Goal: Browse casually

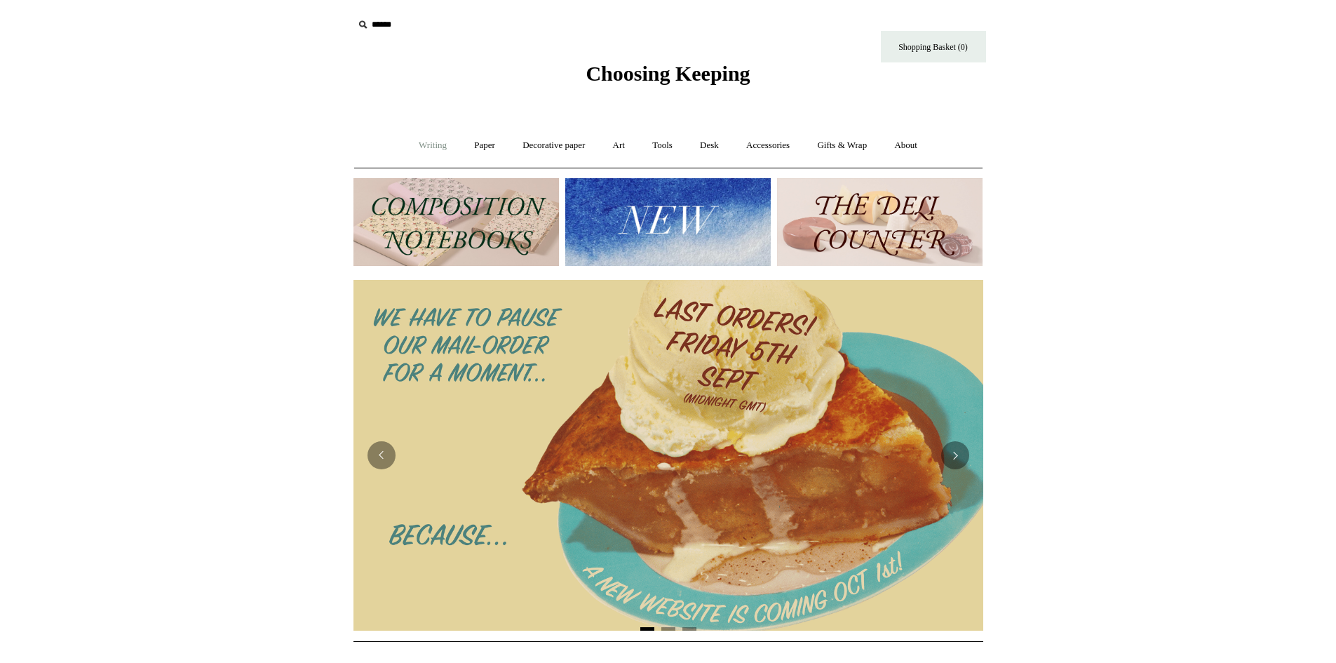
click at [419, 145] on link "Writing +" at bounding box center [432, 145] width 53 height 37
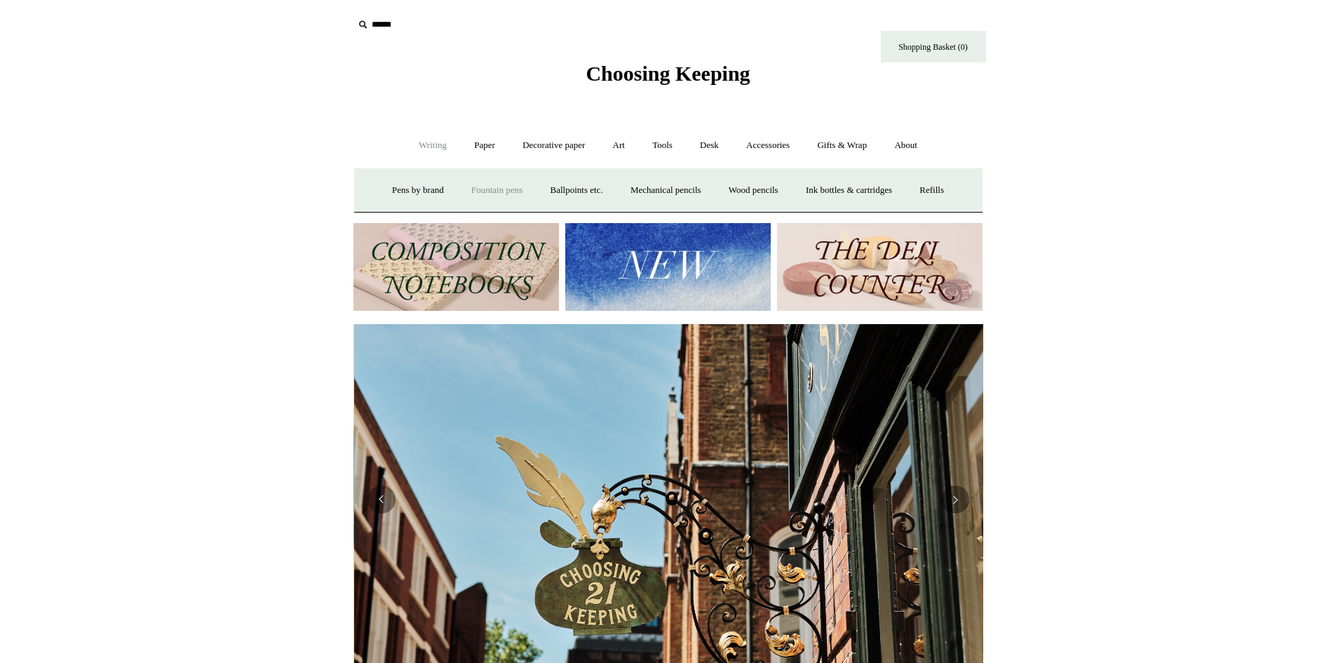
scroll to position [0, 630]
click at [853, 193] on link "Ink bottles & cartridges +" at bounding box center [849, 190] width 112 height 37
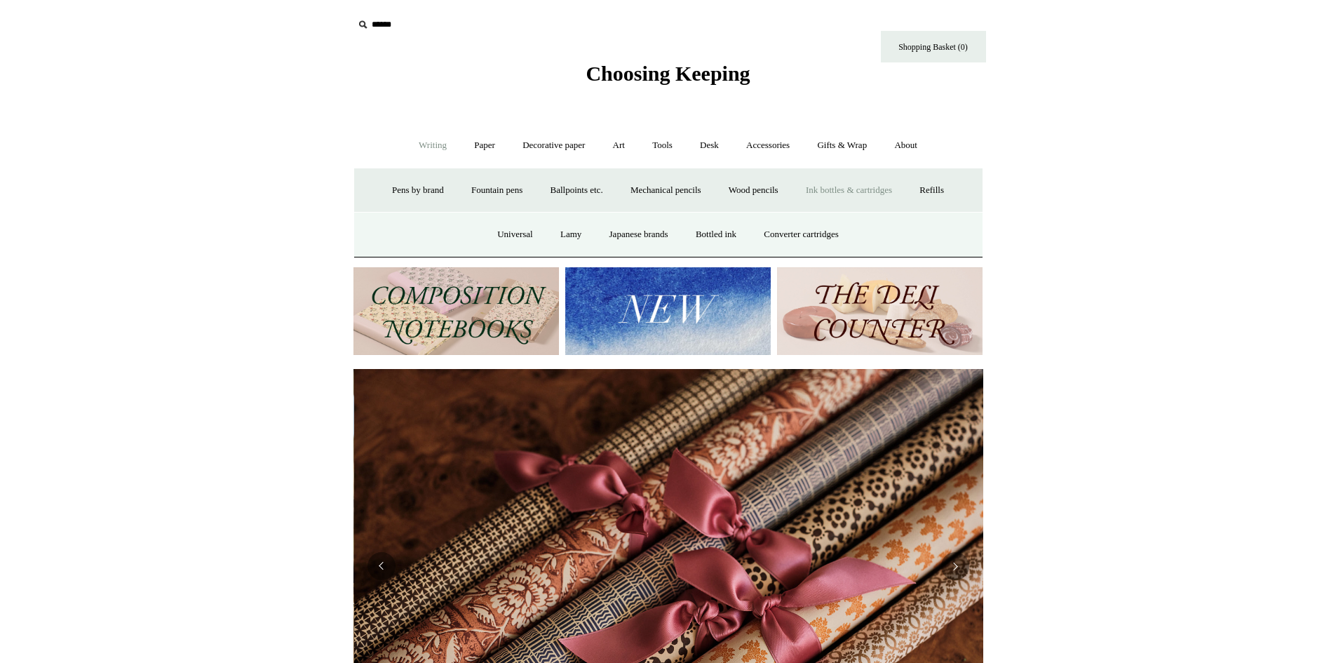
scroll to position [0, 1260]
click at [570, 234] on link "Lamy" at bounding box center [571, 234] width 46 height 37
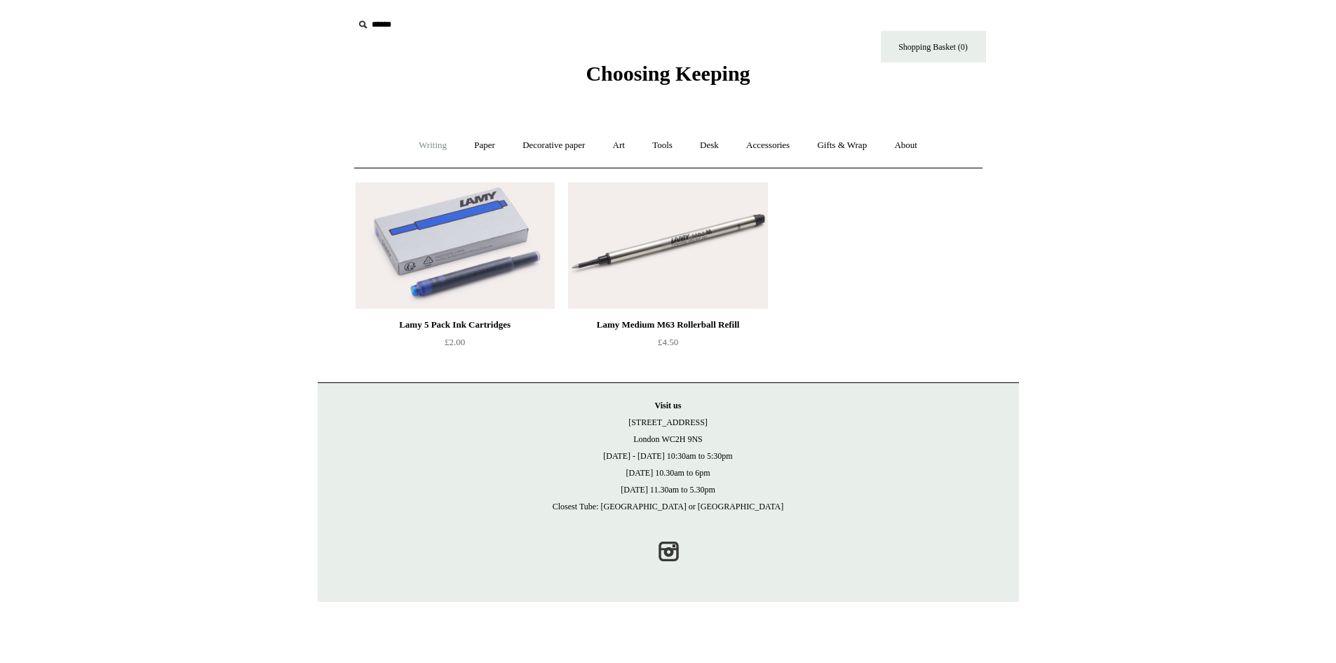
click at [429, 143] on link "Writing +" at bounding box center [432, 145] width 53 height 37
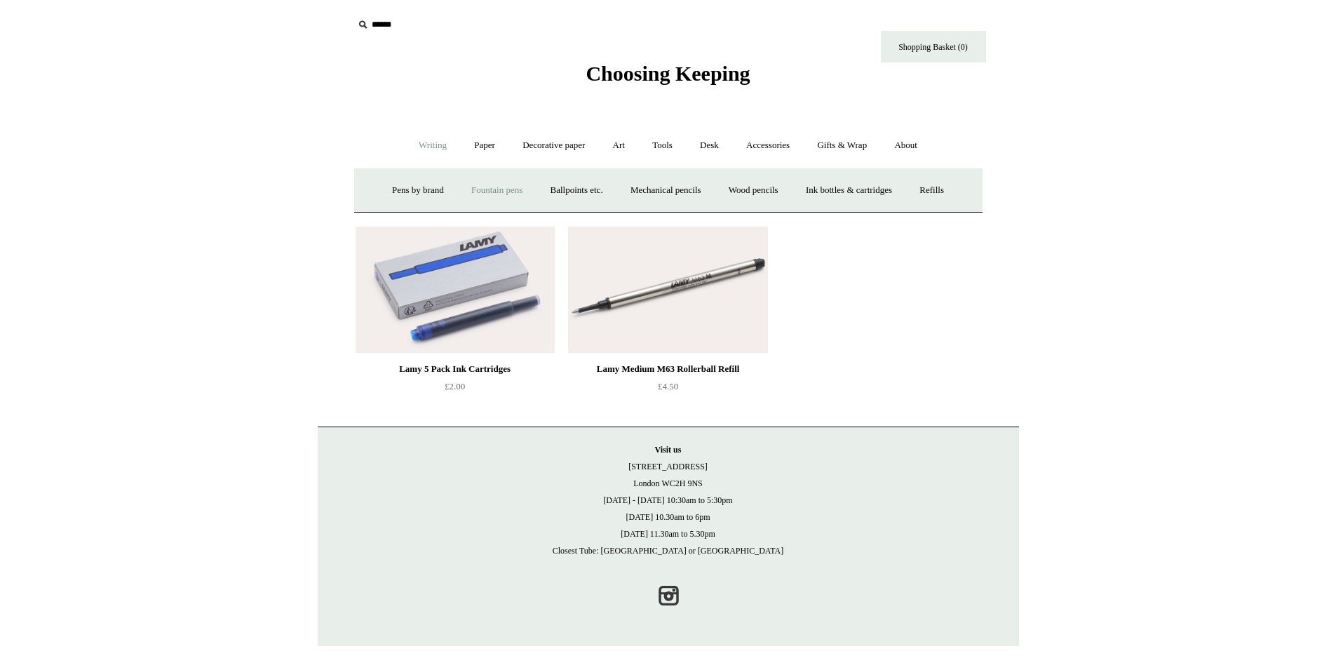
click at [495, 192] on link "Fountain pens +" at bounding box center [497, 190] width 76 height 37
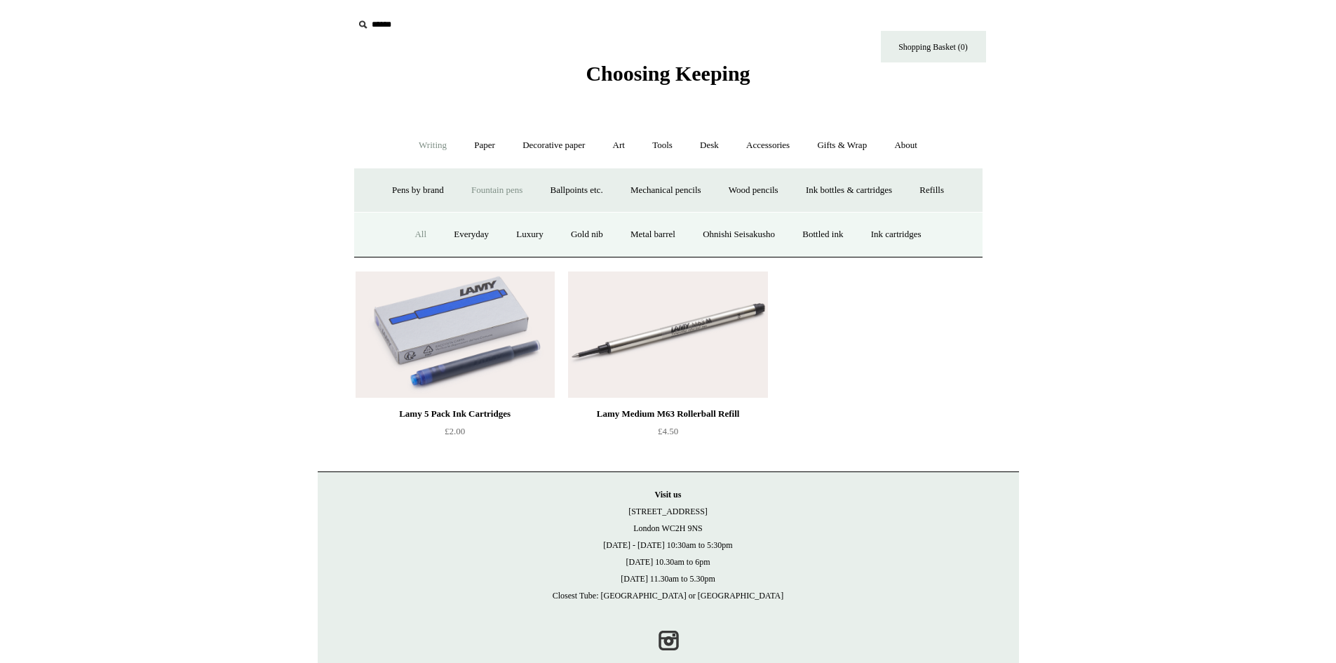
click at [405, 234] on link "All" at bounding box center [420, 234] width 37 height 37
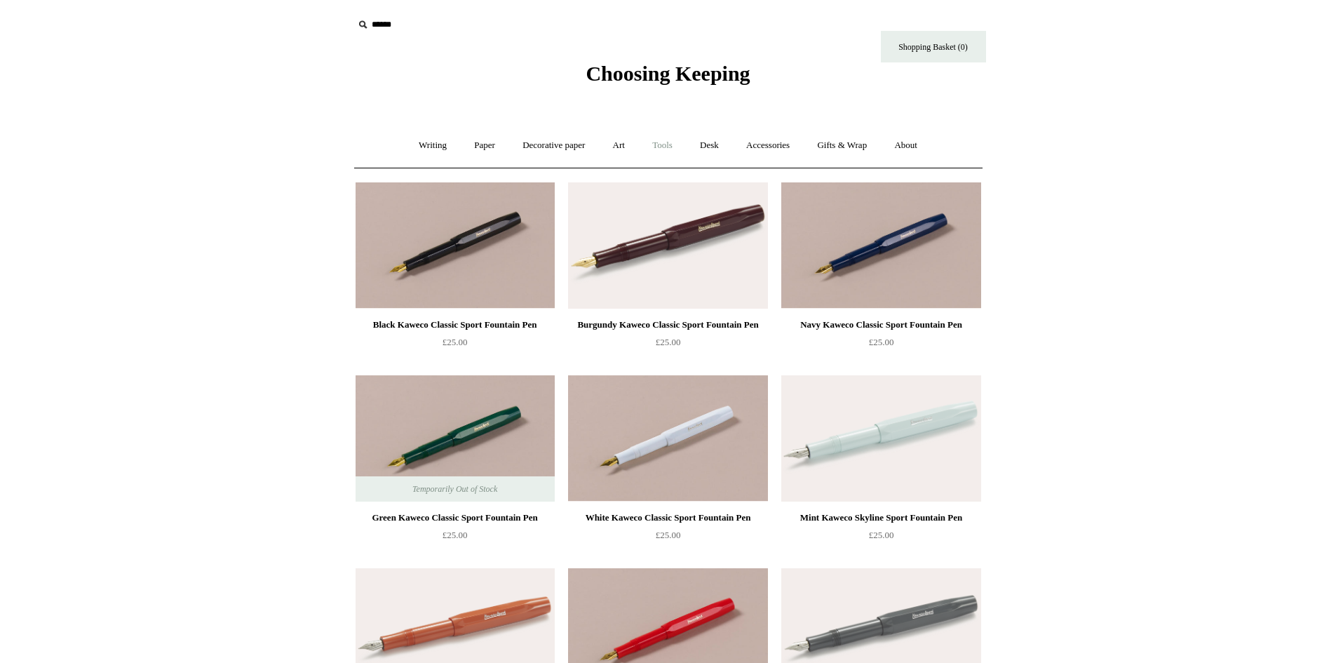
click at [665, 145] on link "Tools +" at bounding box center [663, 145] width 46 height 37
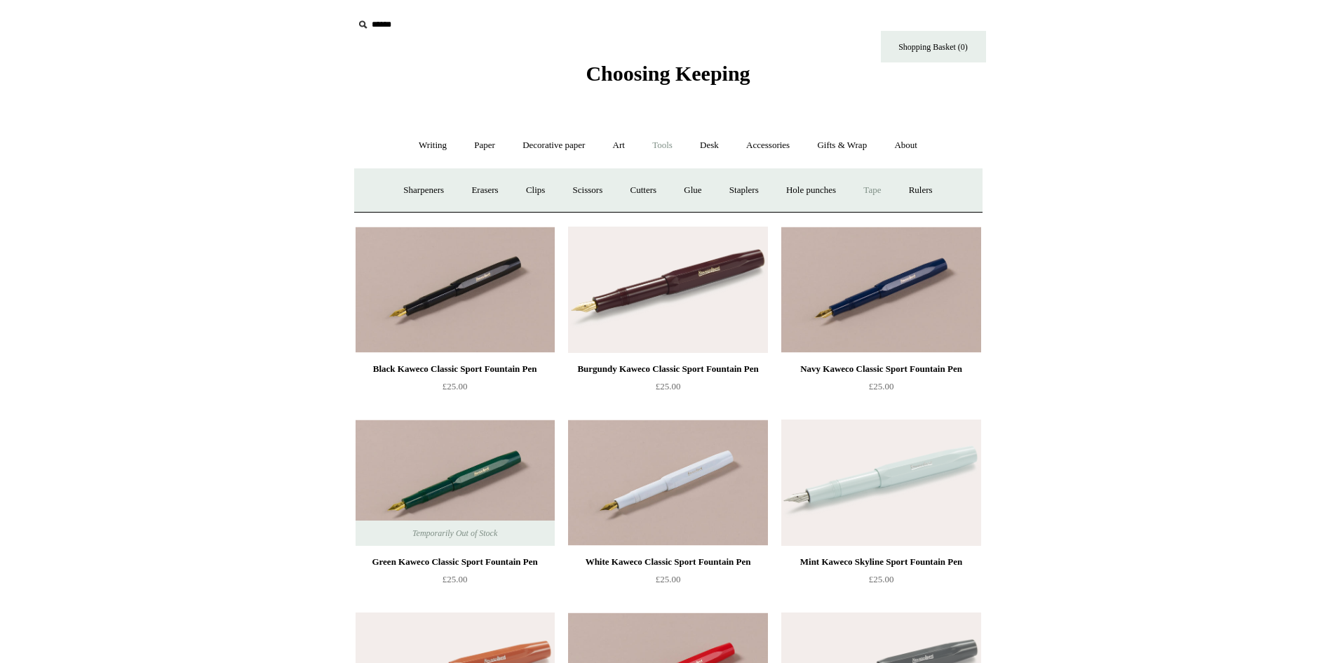
click at [872, 187] on link "Tape +" at bounding box center [872, 190] width 43 height 37
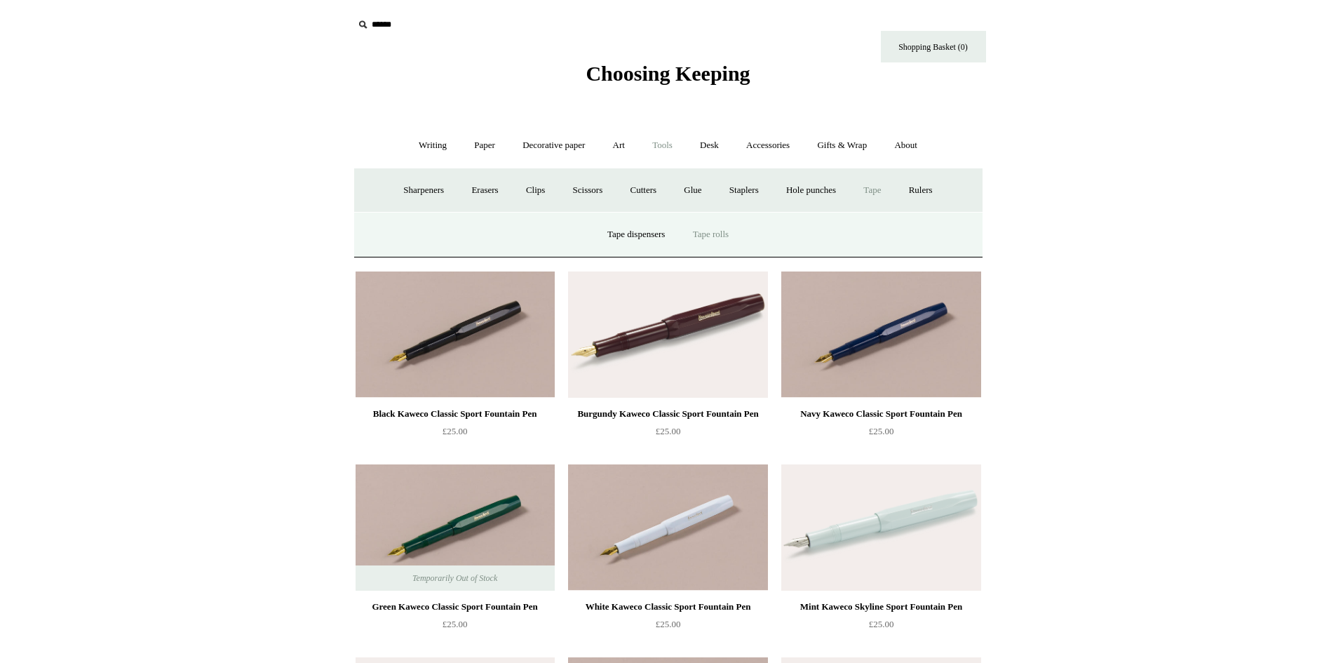
click at [730, 232] on link "Tape rolls" at bounding box center [711, 234] width 61 height 37
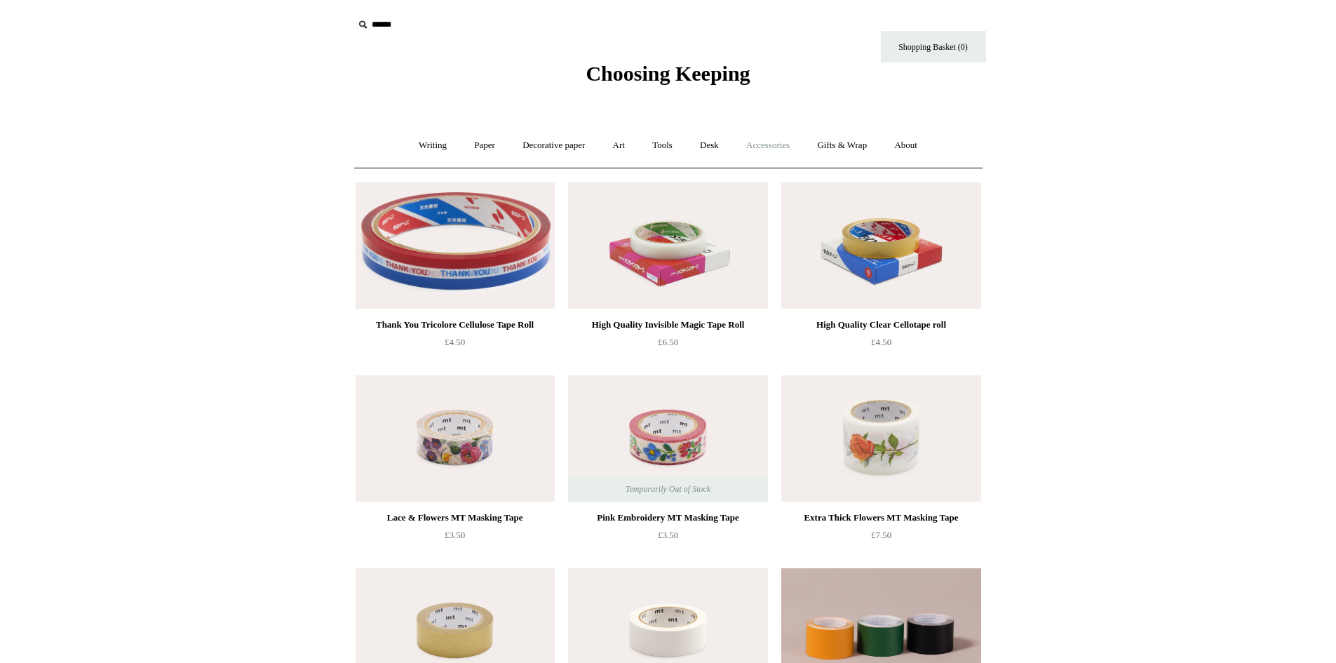
click at [775, 136] on link "Accessories +" at bounding box center [768, 145] width 69 height 37
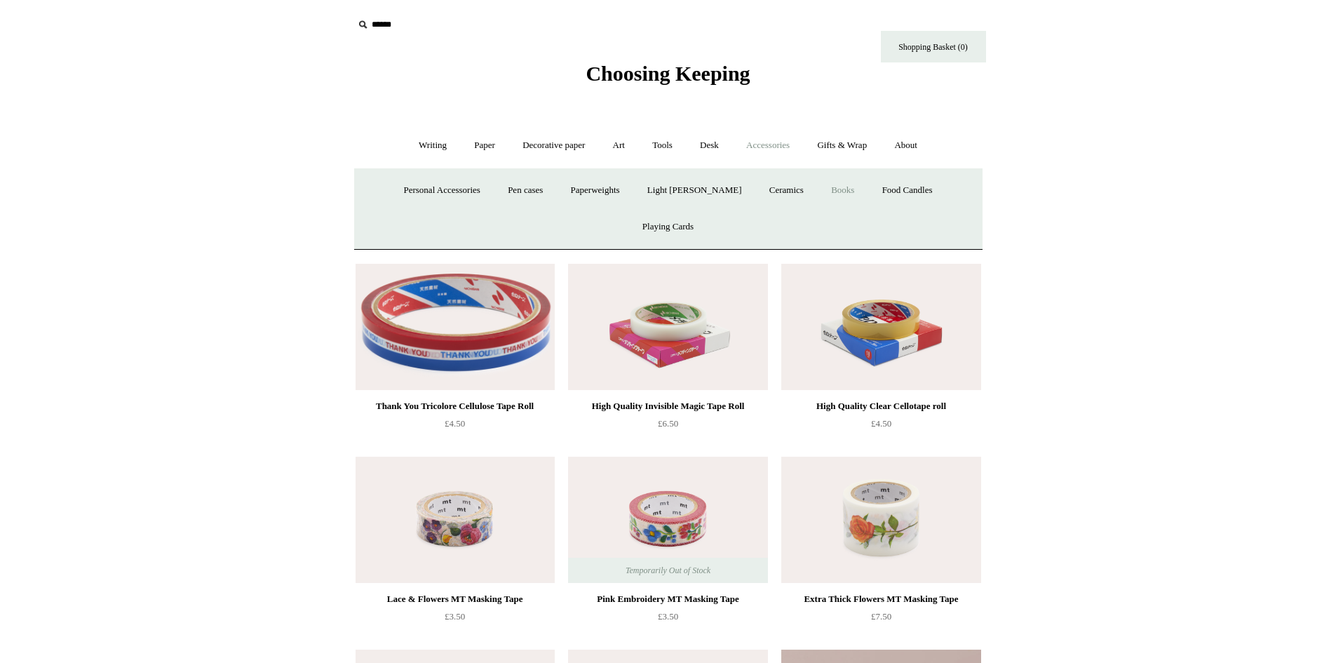
click at [819, 192] on link "Books" at bounding box center [843, 190] width 48 height 37
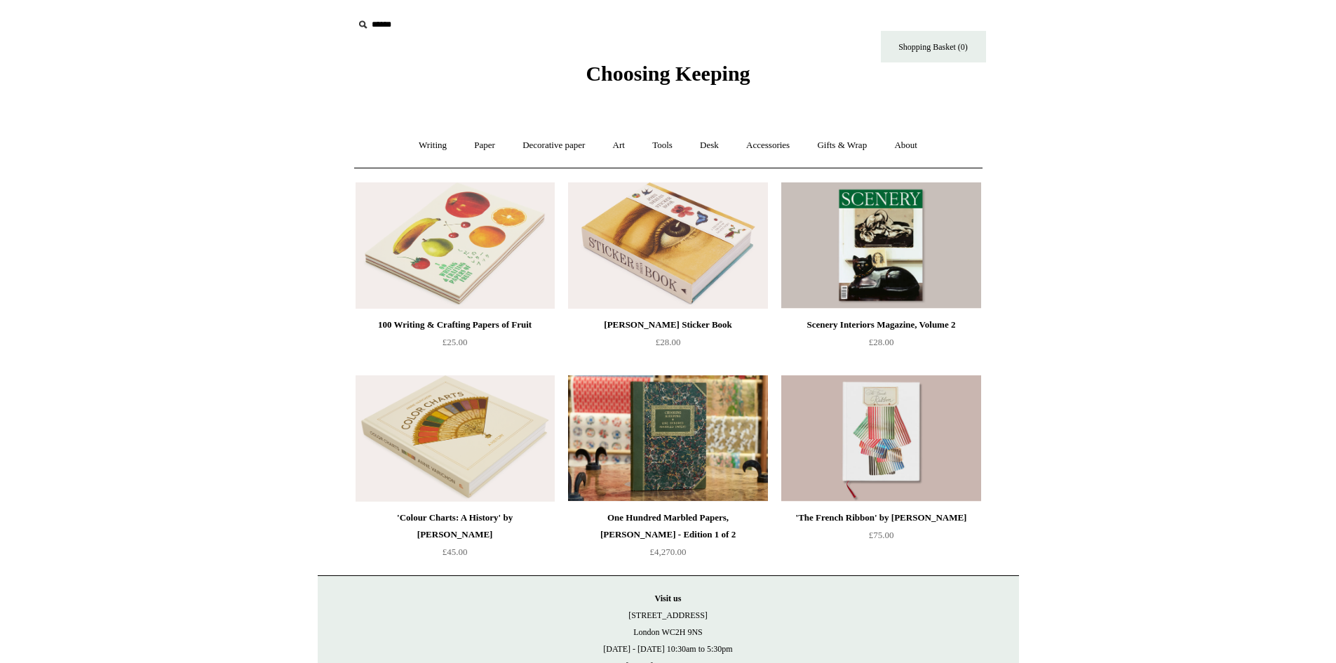
click at [683, 75] on span "Choosing Keeping" at bounding box center [668, 73] width 164 height 23
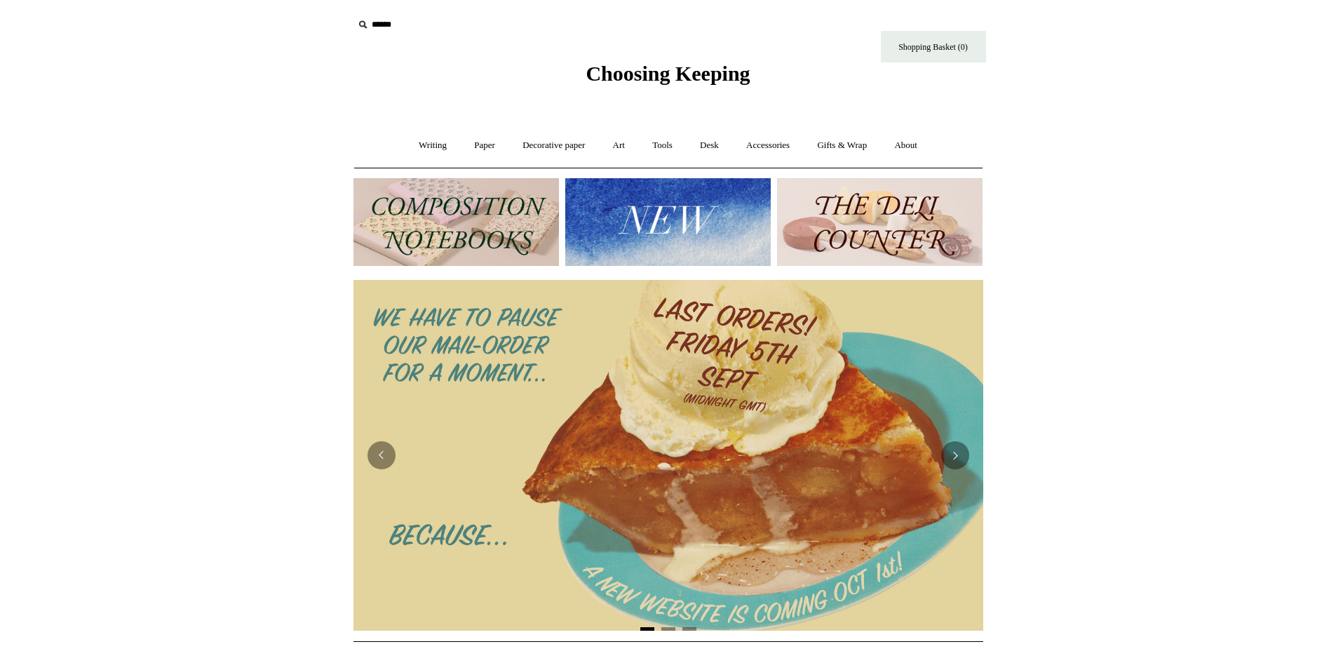
click at [399, 224] on img at bounding box center [457, 222] width 206 height 88
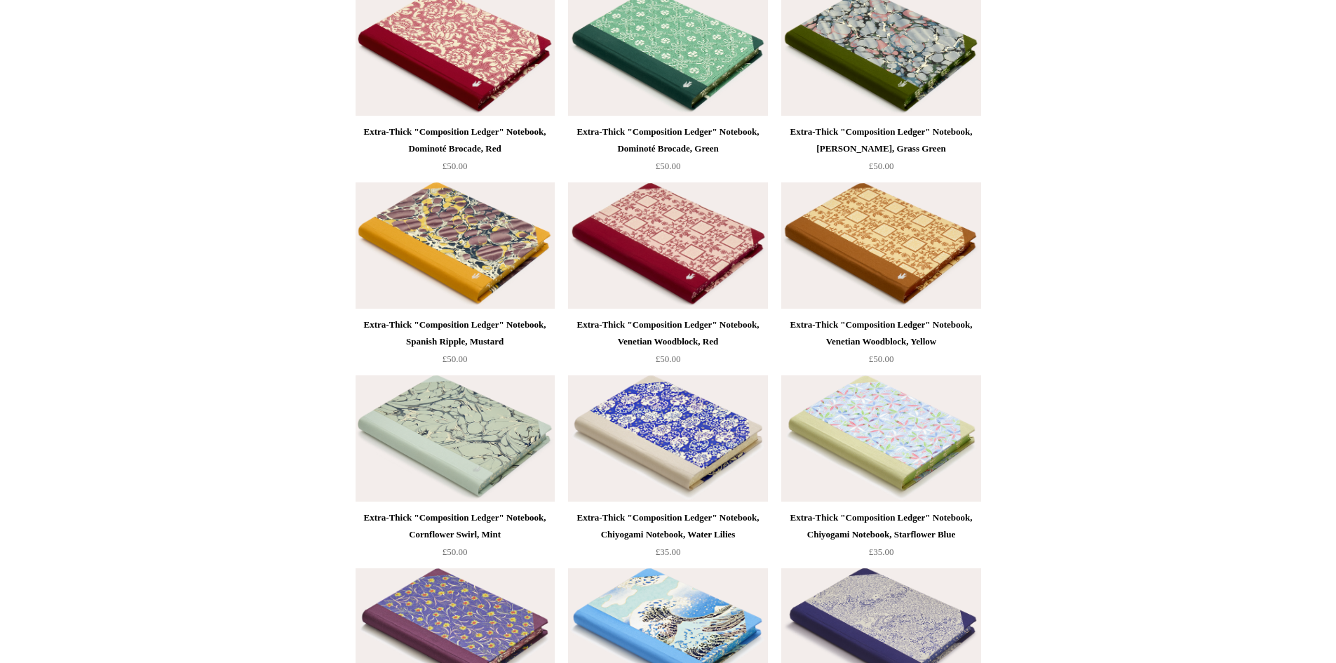
scroll to position [3508, 0]
